Goal: Transaction & Acquisition: Purchase product/service

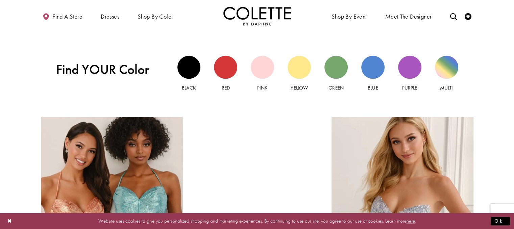
scroll to position [655, 0]
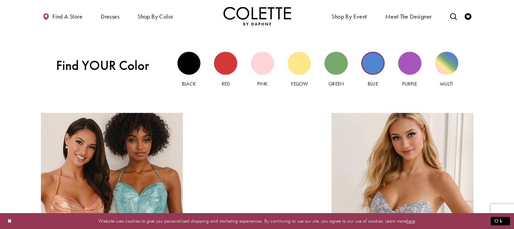
click at [375, 62] on div "Blue view" at bounding box center [372, 63] width 23 height 23
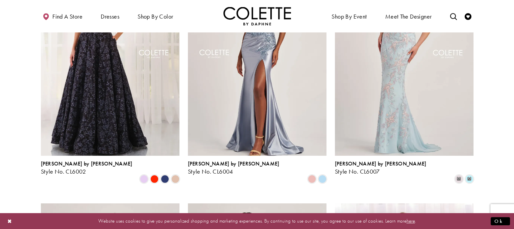
scroll to position [139, 0]
click at [285, 69] on img "Visit Colette by Daphne Style No. CL6004 Page" at bounding box center [257, 55] width 139 height 202
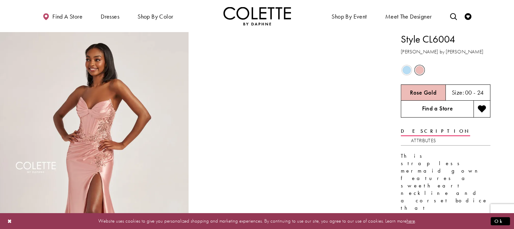
click at [441, 106] on link "Find a Store" at bounding box center [437, 109] width 73 height 17
